Goal: Task Accomplishment & Management: Use online tool/utility

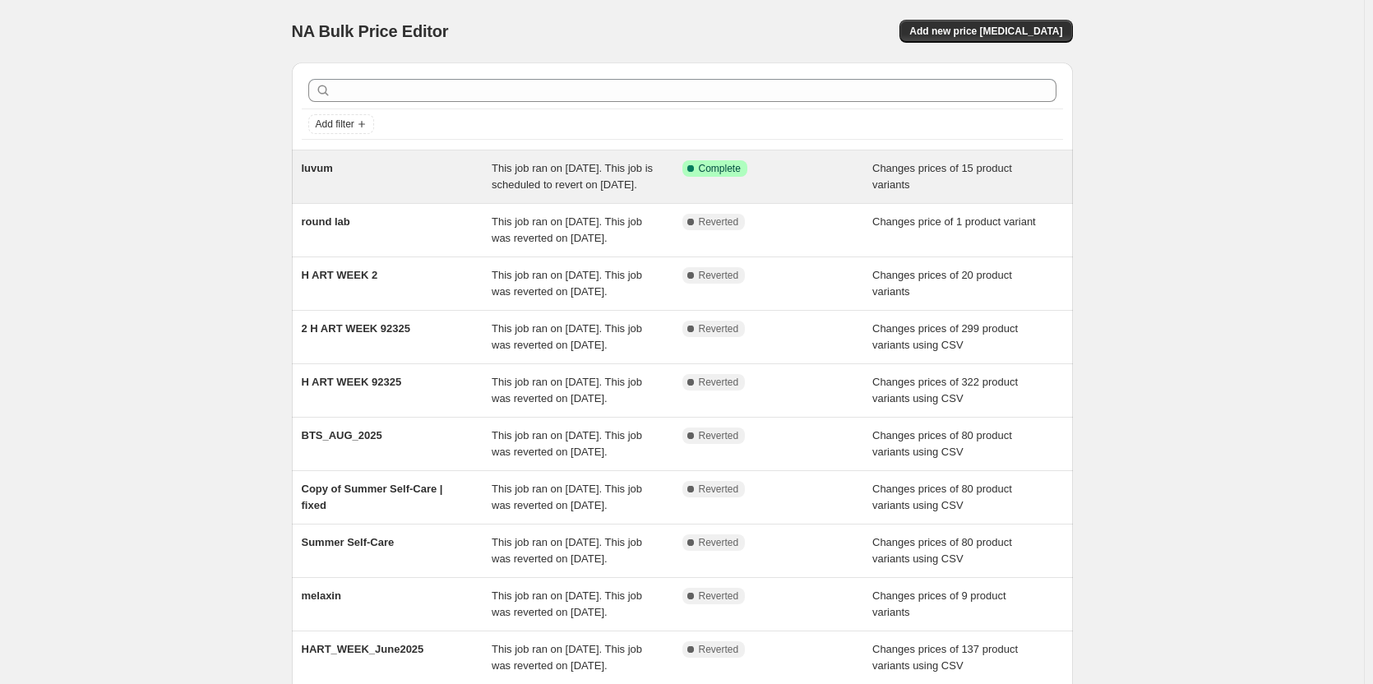
click at [671, 177] on div "This job ran on October 10, 2025. This job is scheduled to revert on October 21…" at bounding box center [587, 176] width 191 height 33
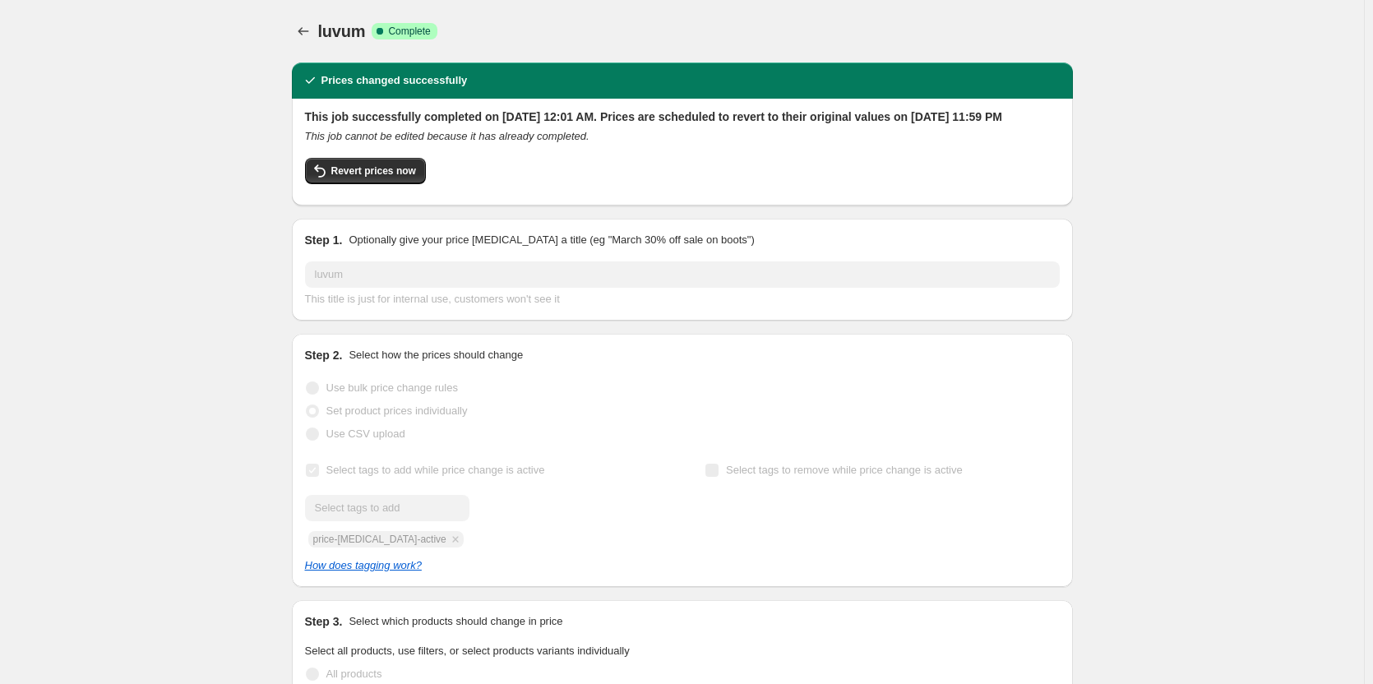
select select "collection"
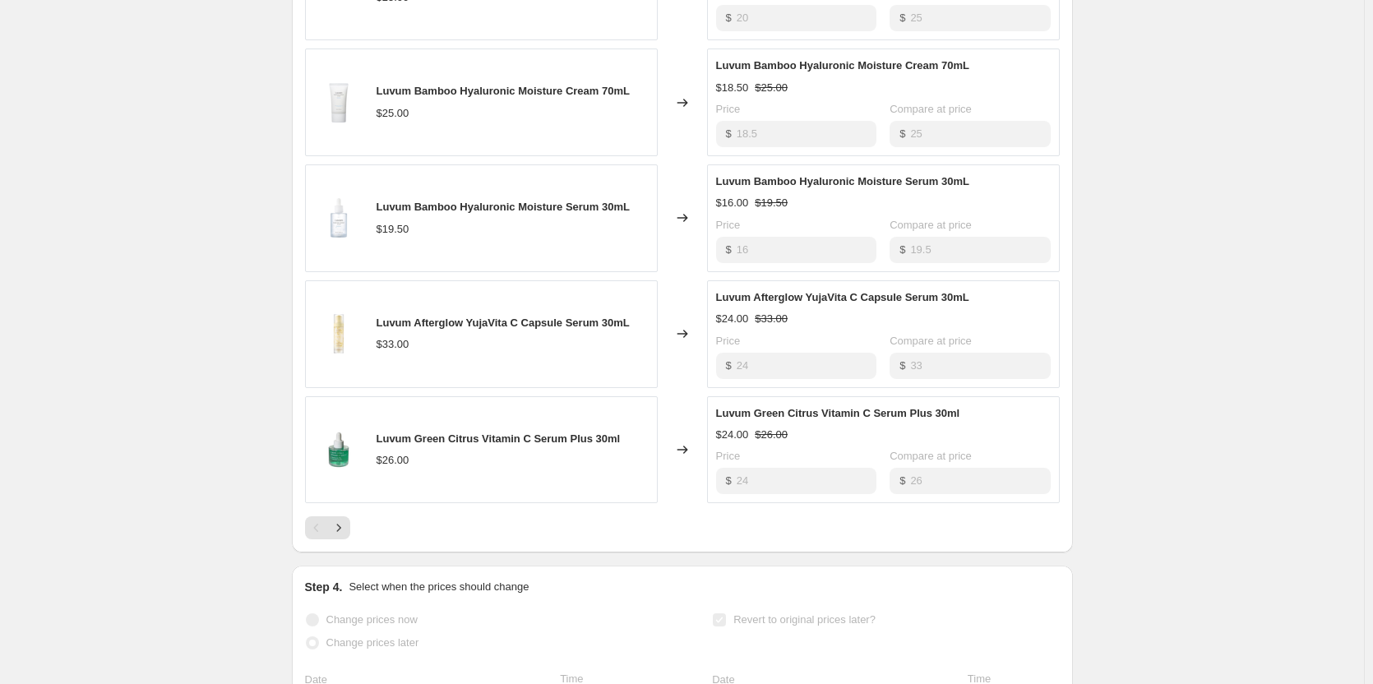
scroll to position [1315, 0]
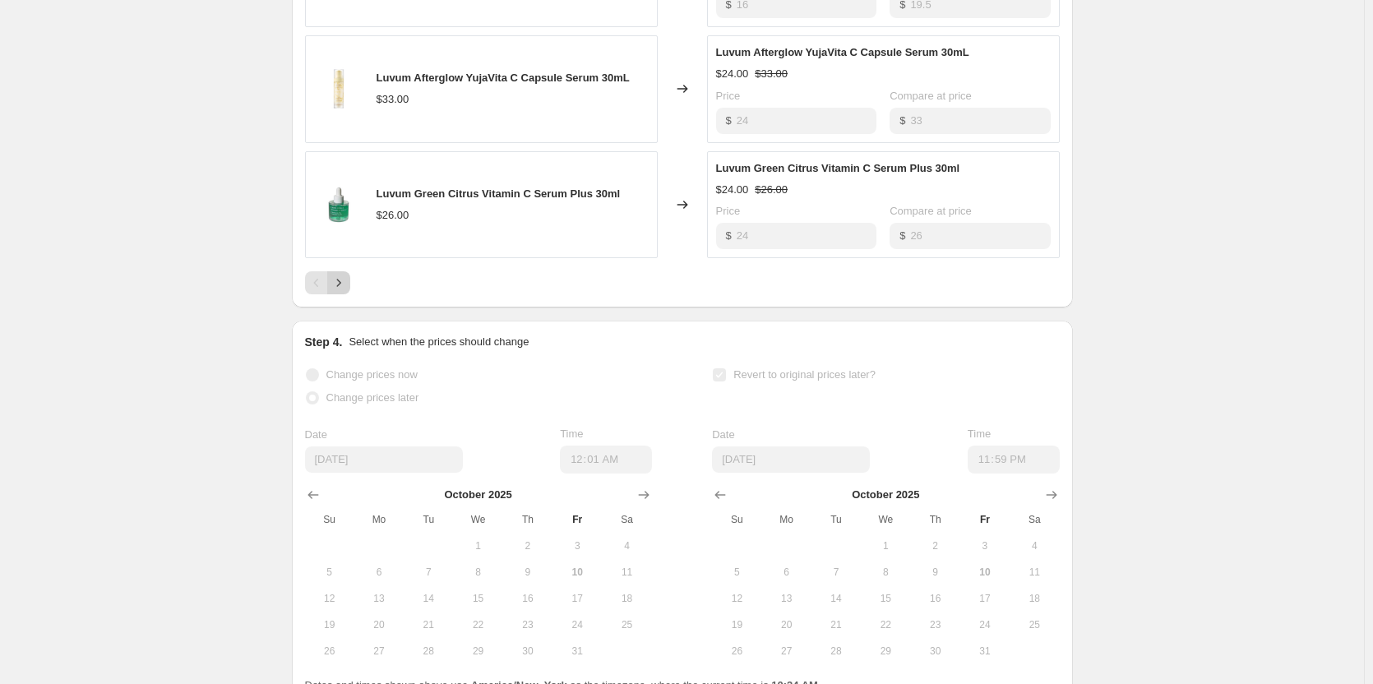
click at [347, 288] on icon "Next" at bounding box center [338, 283] width 16 height 16
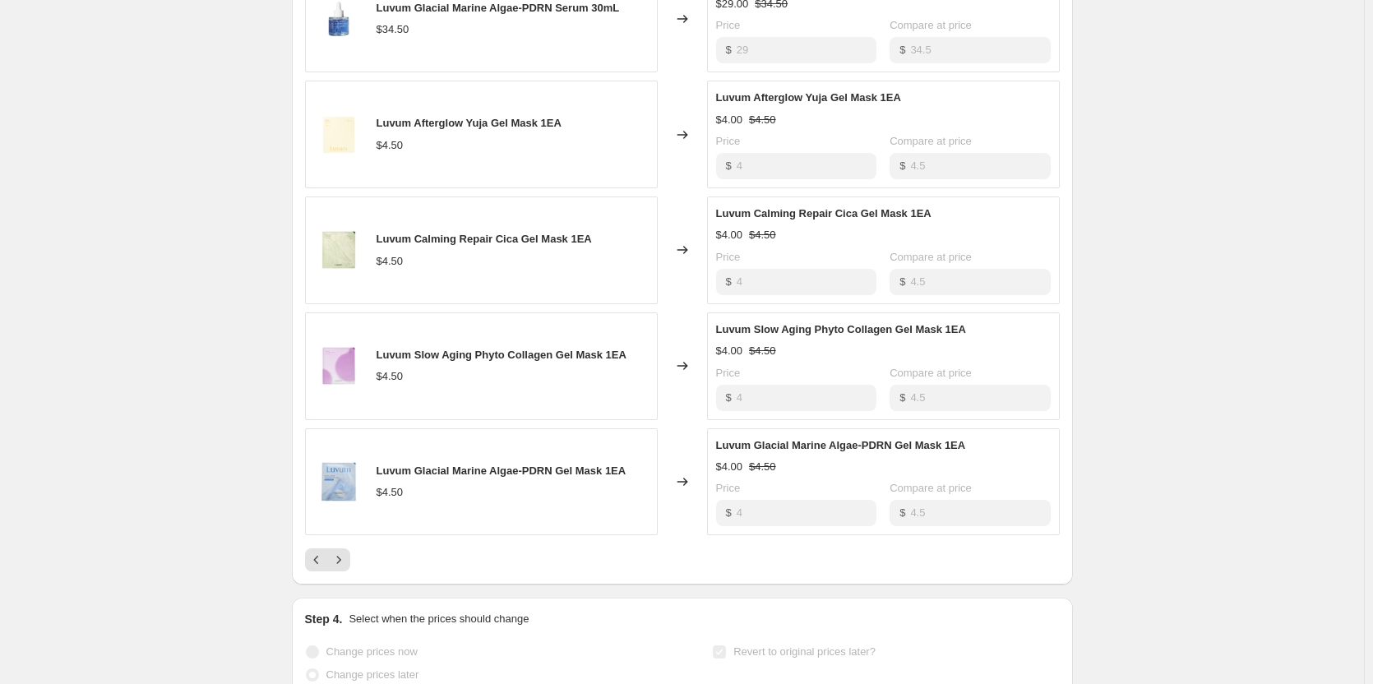
scroll to position [986, 0]
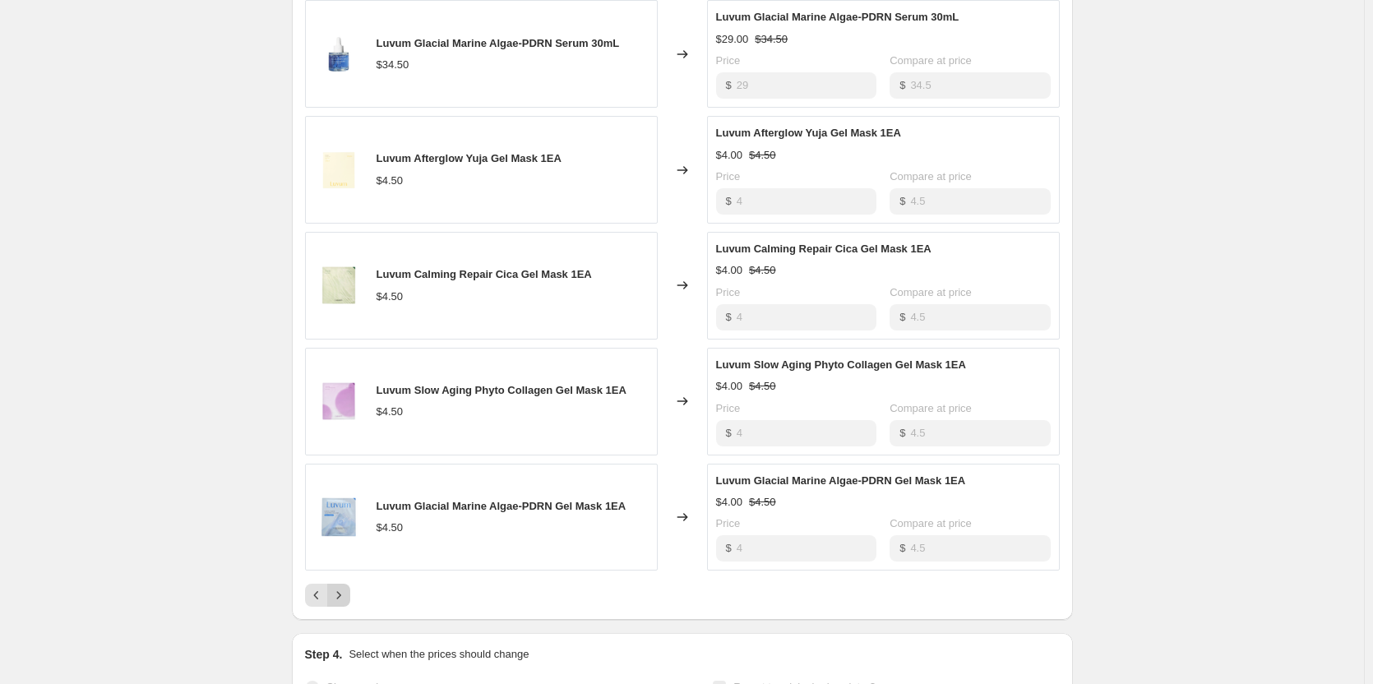
click at [346, 607] on button "Next" at bounding box center [338, 595] width 23 height 23
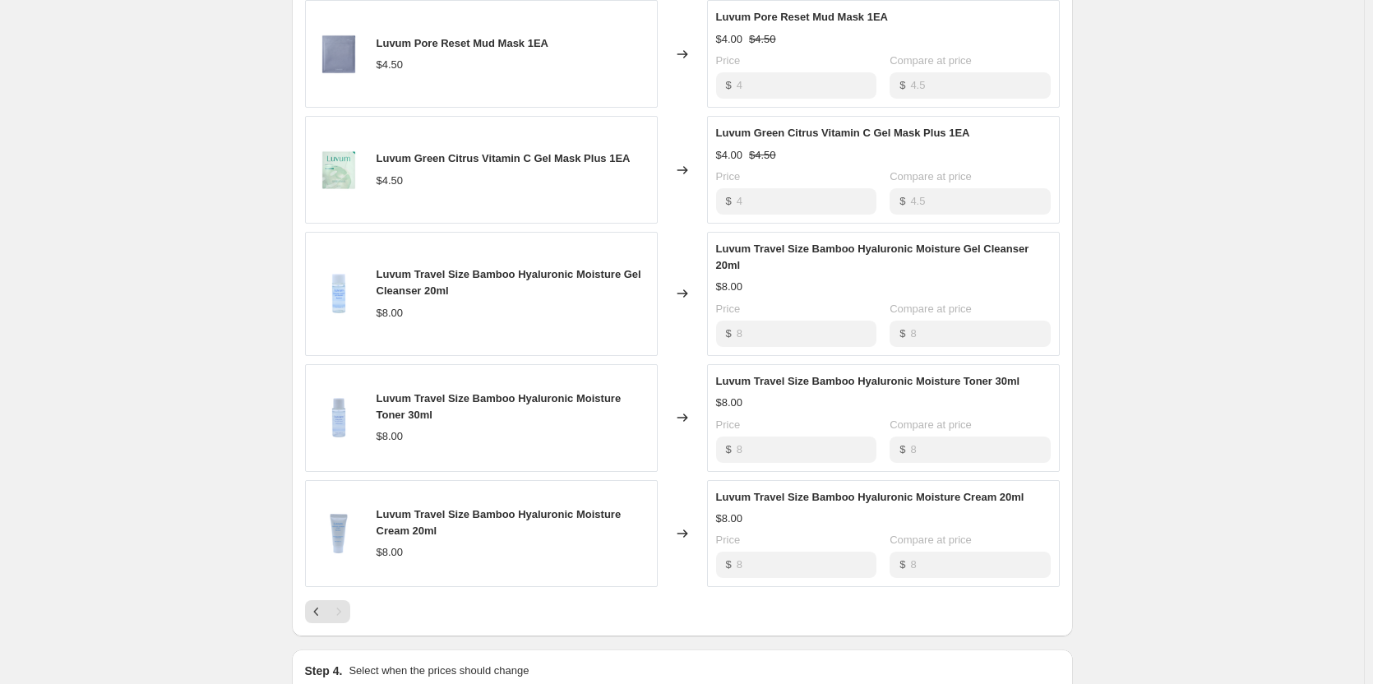
click at [1206, 99] on div "luvum. This page is ready luvum Success Complete Complete Price revert scheduli…" at bounding box center [682, 75] width 1364 height 2122
